Goal: Task Accomplishment & Management: Complete application form

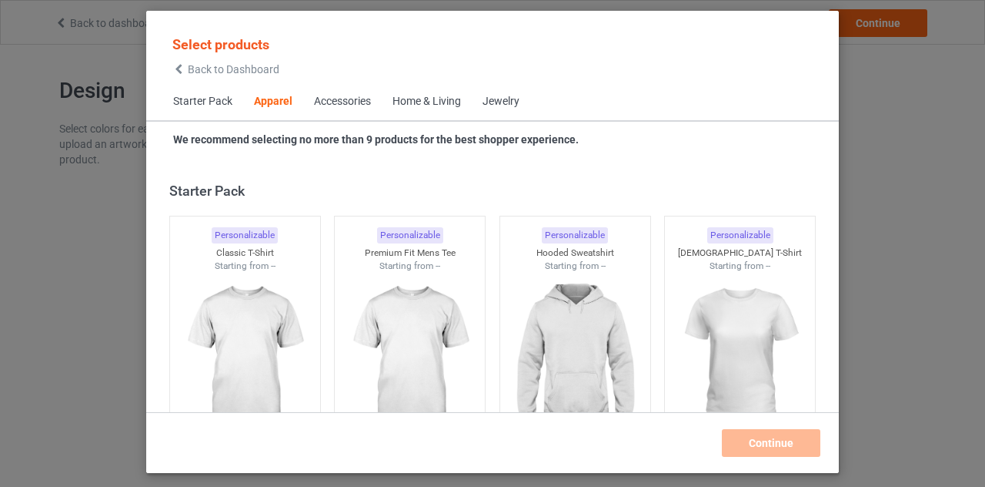
scroll to position [574, 0]
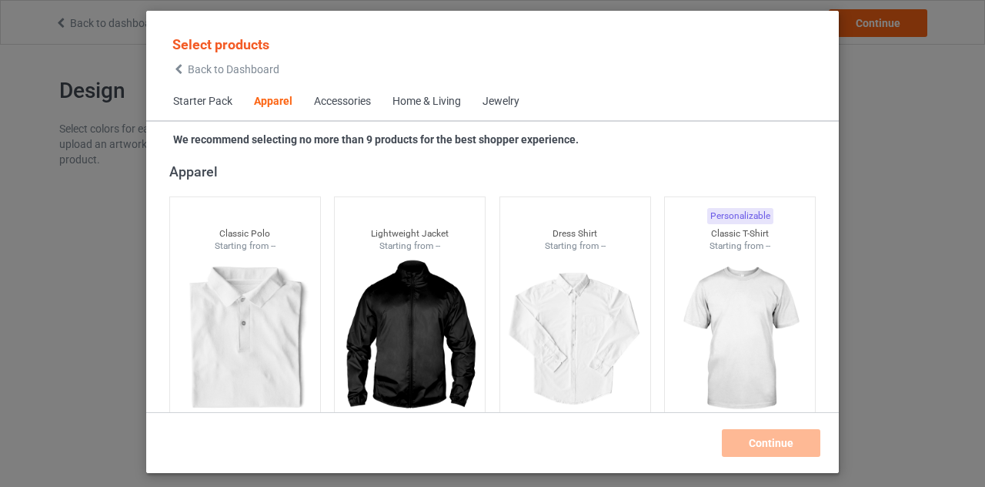
click at [182, 69] on icon at bounding box center [178, 69] width 13 height 11
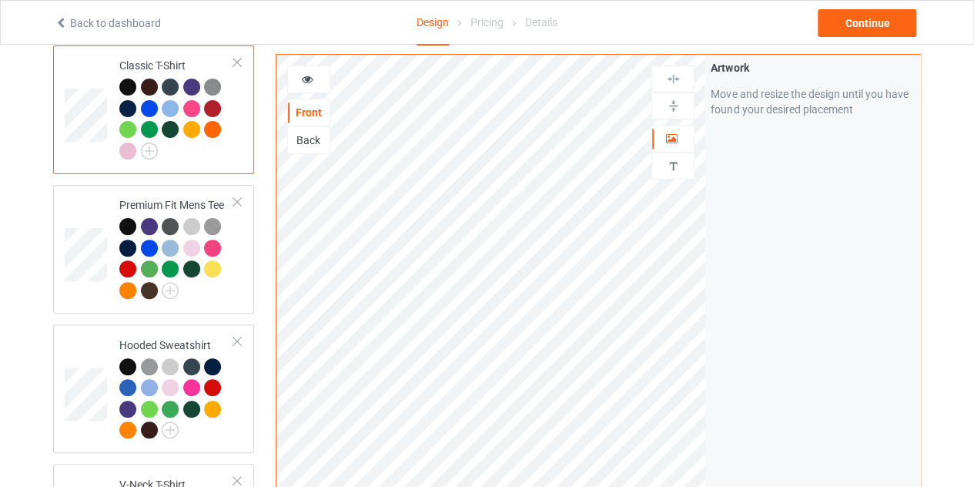
scroll to position [140, 0]
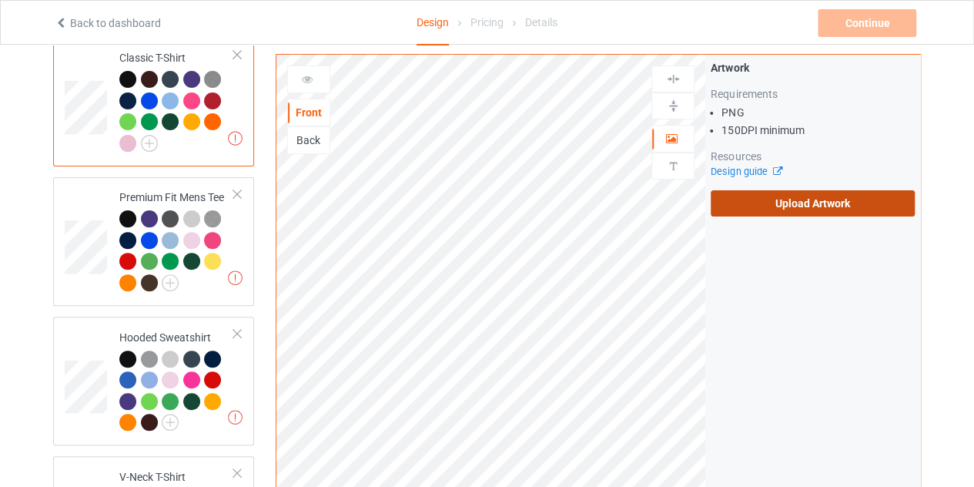
click at [794, 202] on label "Upload Artwork" at bounding box center [813, 203] width 204 height 26
click at [0, 0] on input "Upload Artwork" at bounding box center [0, 0] width 0 height 0
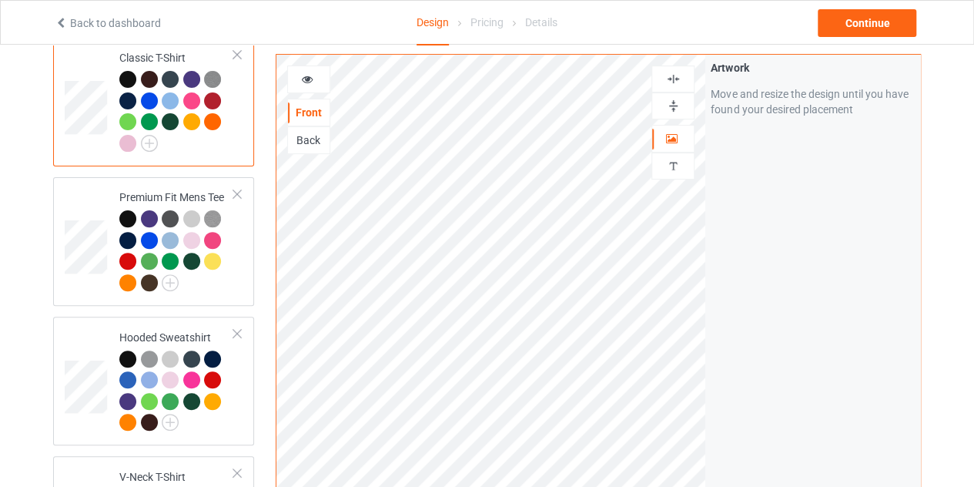
click at [678, 81] on img at bounding box center [673, 79] width 15 height 15
click at [875, 22] on div "Continue" at bounding box center [867, 23] width 99 height 28
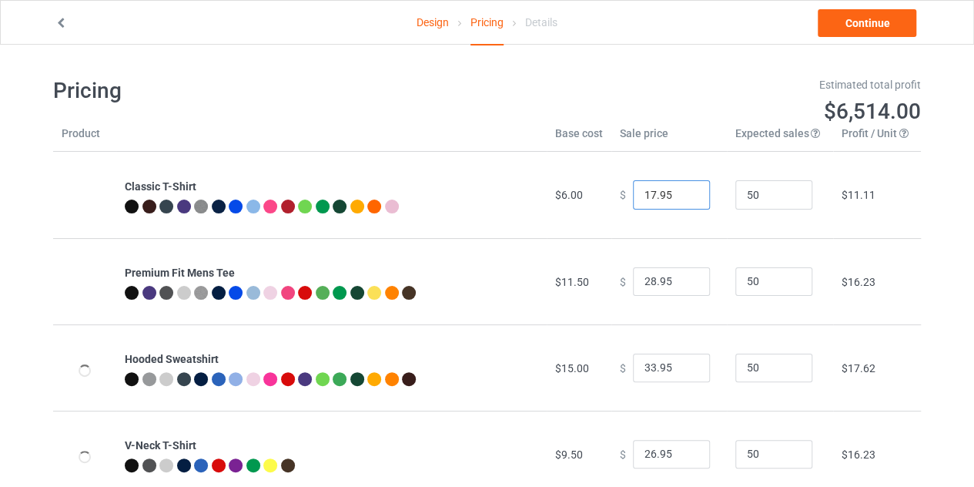
click at [687, 188] on input "17.95" at bounding box center [671, 194] width 77 height 29
type input "18.95"
click at [687, 188] on input "18.95" at bounding box center [671, 194] width 77 height 29
click at [844, 24] on link "Continue" at bounding box center [867, 23] width 99 height 28
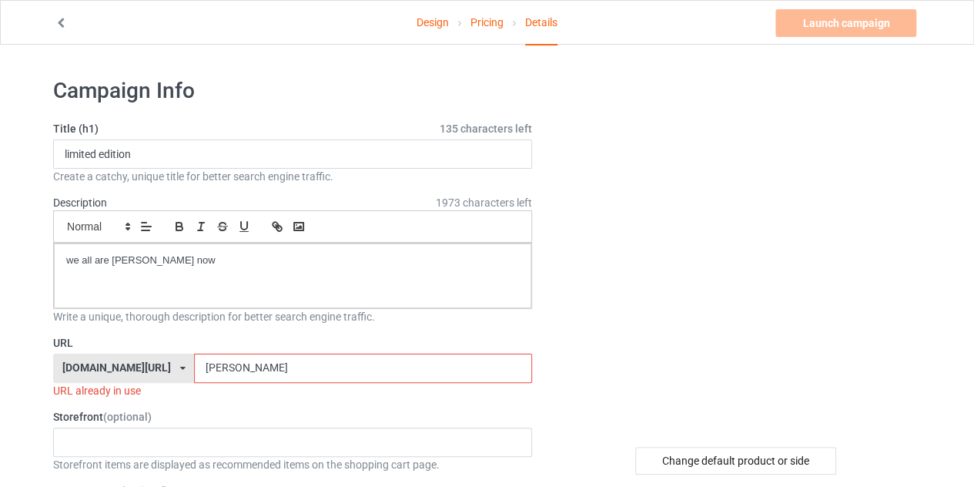
click at [238, 367] on input "[PERSON_NAME]" at bounding box center [362, 367] width 337 height 29
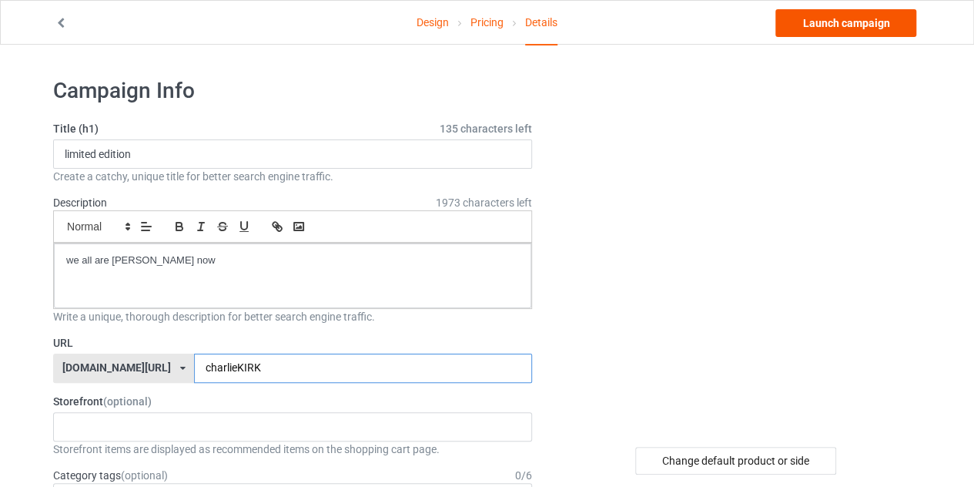
type input "charlieKIRK"
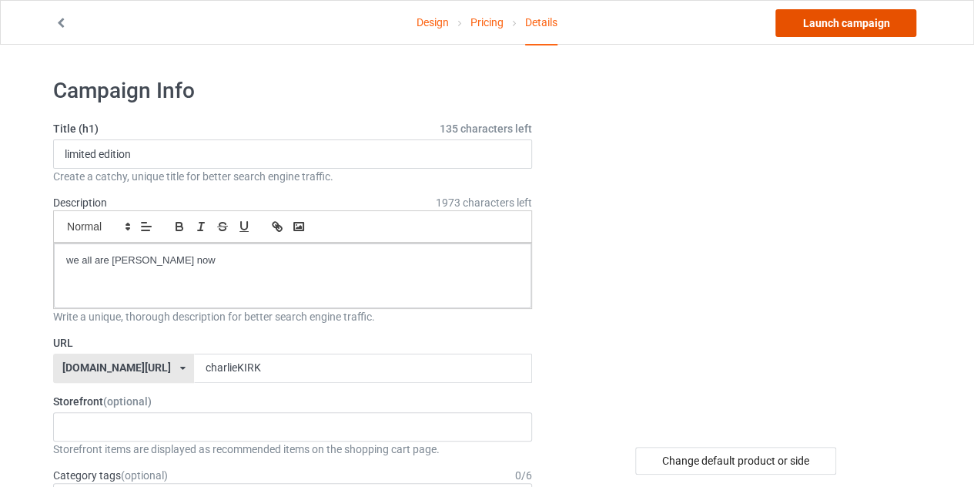
click at [853, 20] on link "Launch campaign" at bounding box center [845, 23] width 141 height 28
